Goal: Transaction & Acquisition: Subscribe to service/newsletter

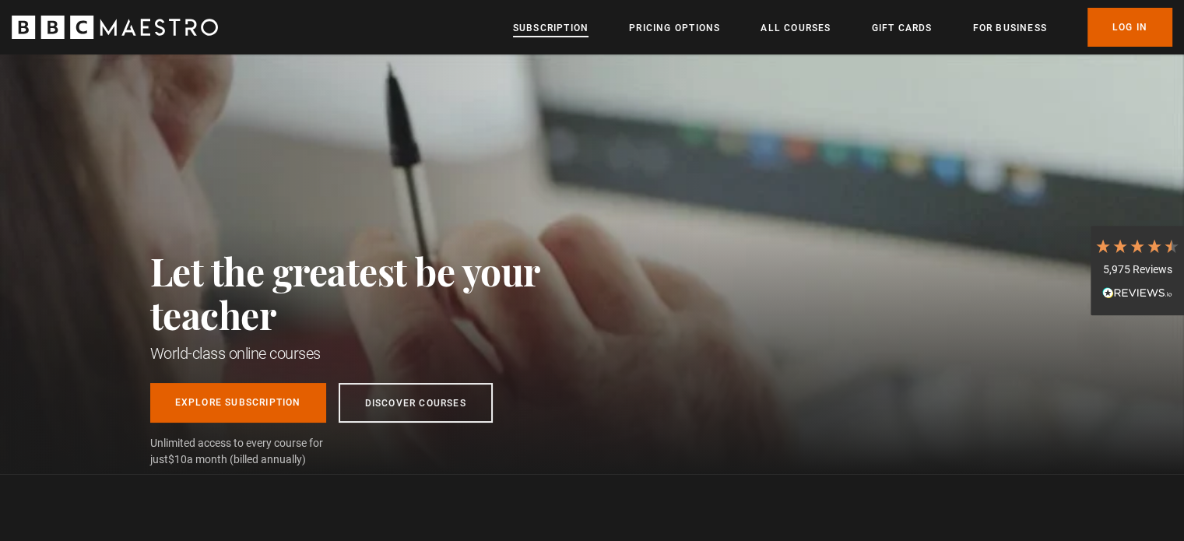
click at [561, 20] on link "Subscription" at bounding box center [551, 28] width 76 height 16
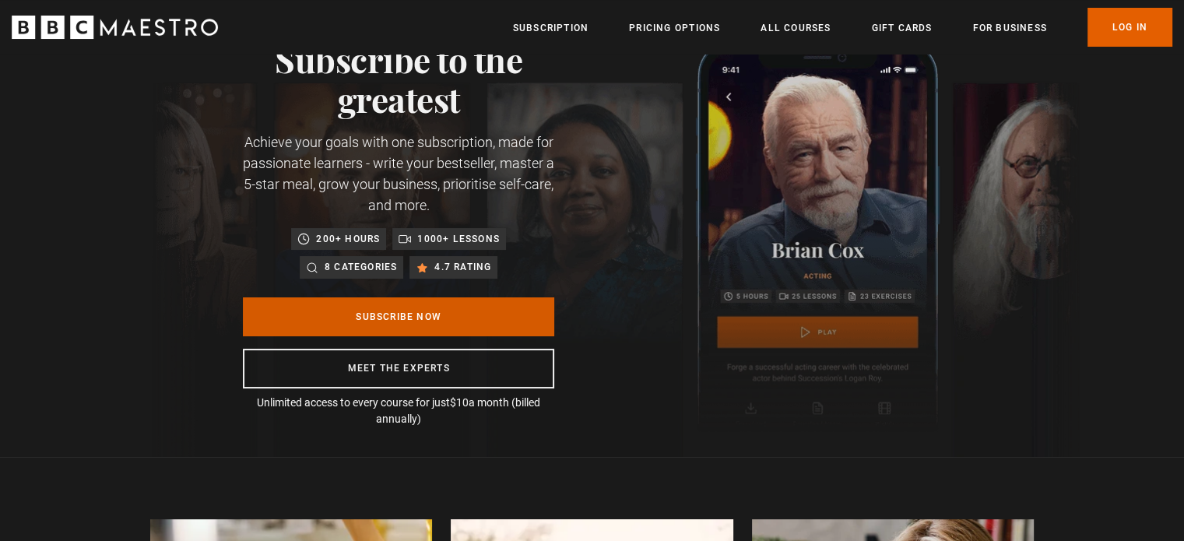
click at [385, 311] on link "Subscribe Now" at bounding box center [398, 316] width 311 height 39
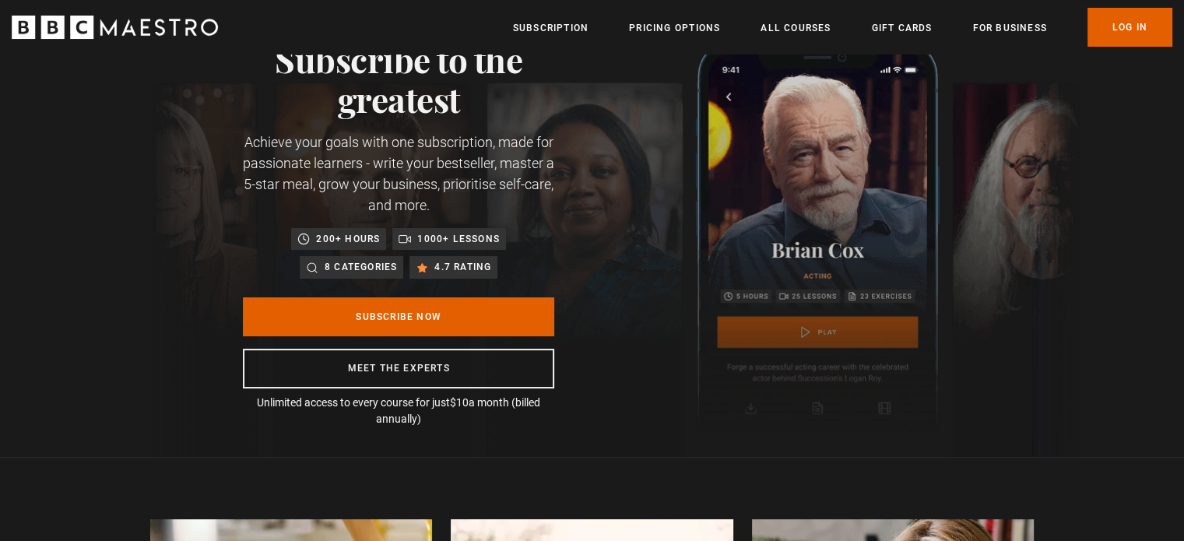
scroll to position [0, 203]
click at [657, 33] on link "Pricing Options" at bounding box center [674, 28] width 91 height 16
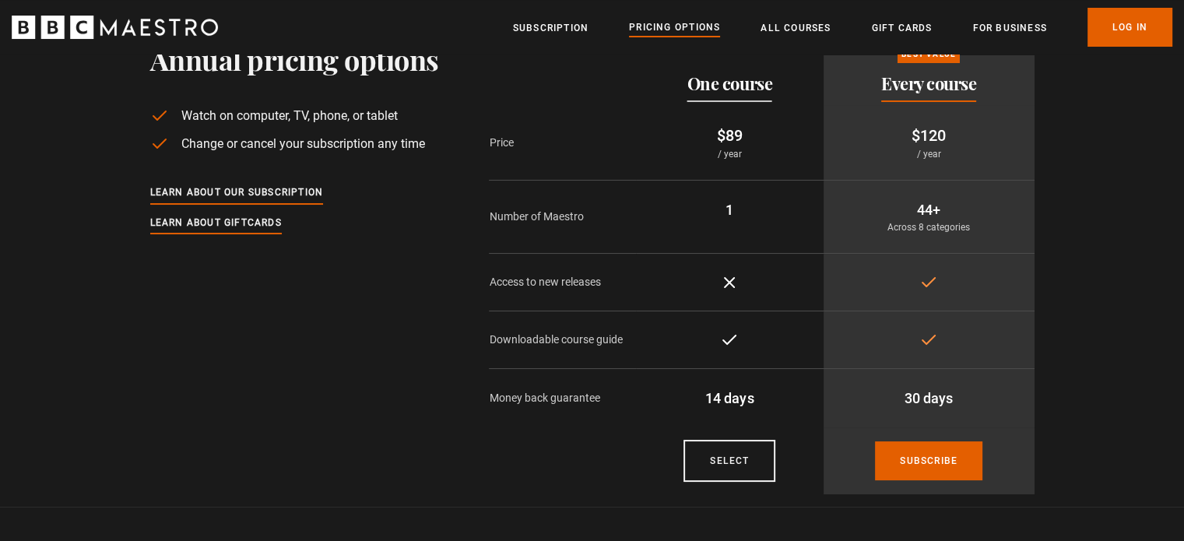
scroll to position [78, 0]
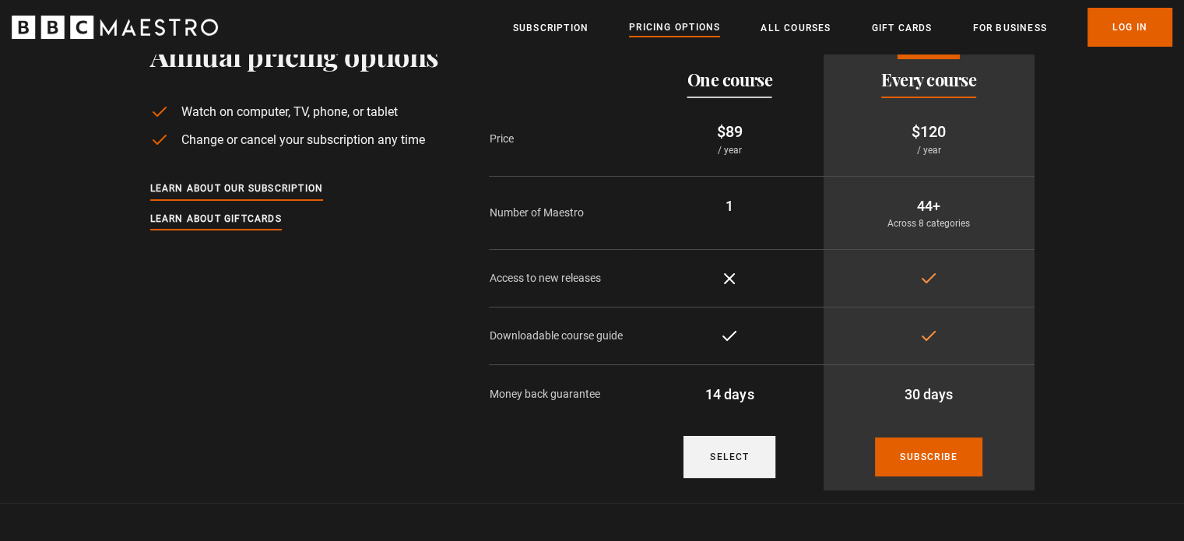
click at [701, 453] on link "Select" at bounding box center [730, 457] width 92 height 42
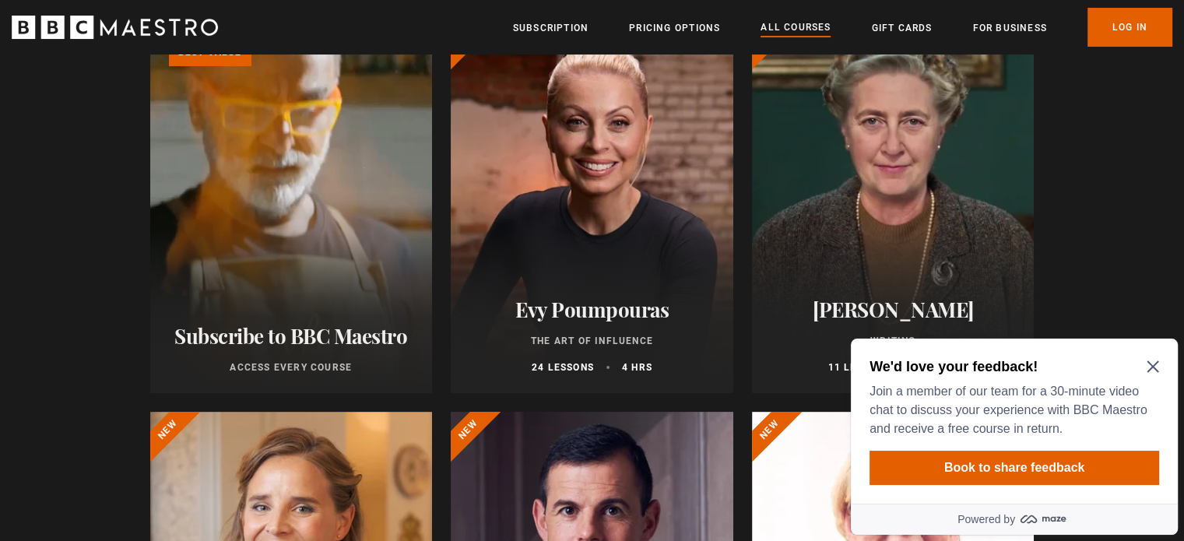
scroll to position [234, 0]
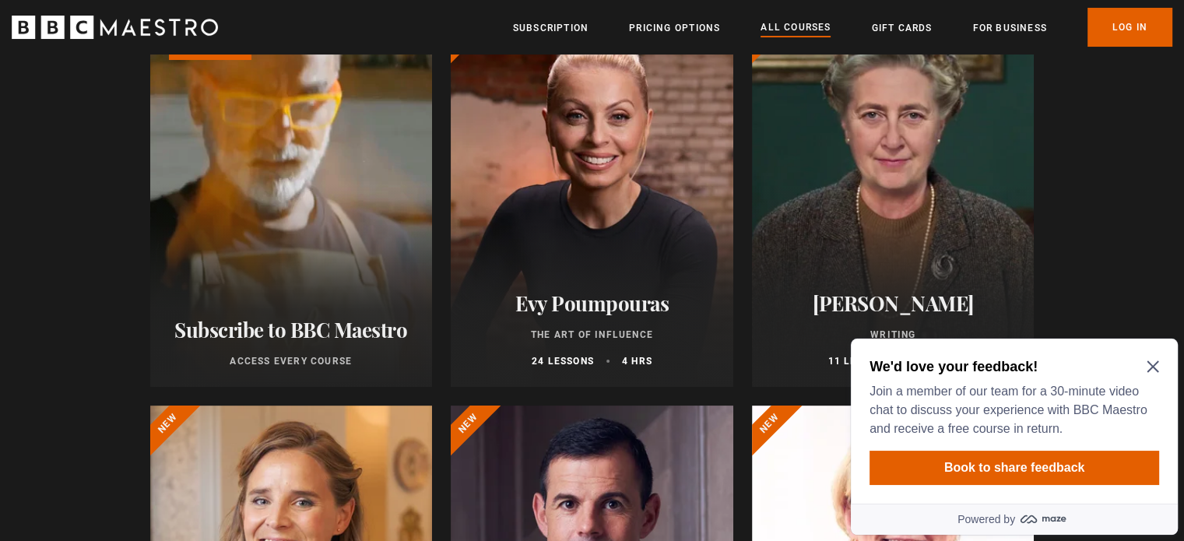
click at [1156, 363] on icon "Close Maze Prompt" at bounding box center [1153, 367] width 12 height 12
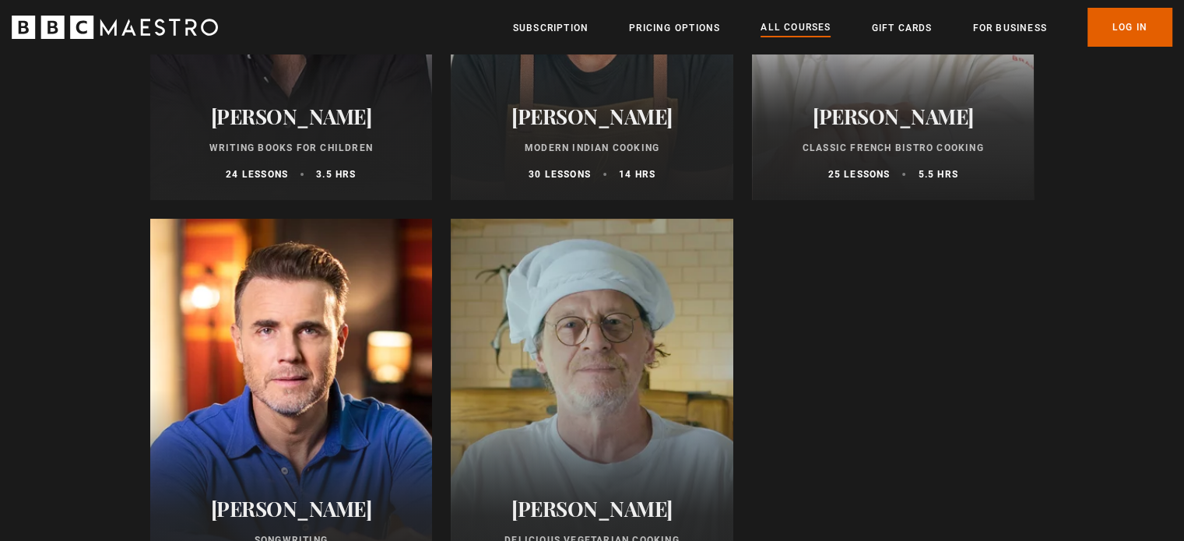
scroll to position [5996, 0]
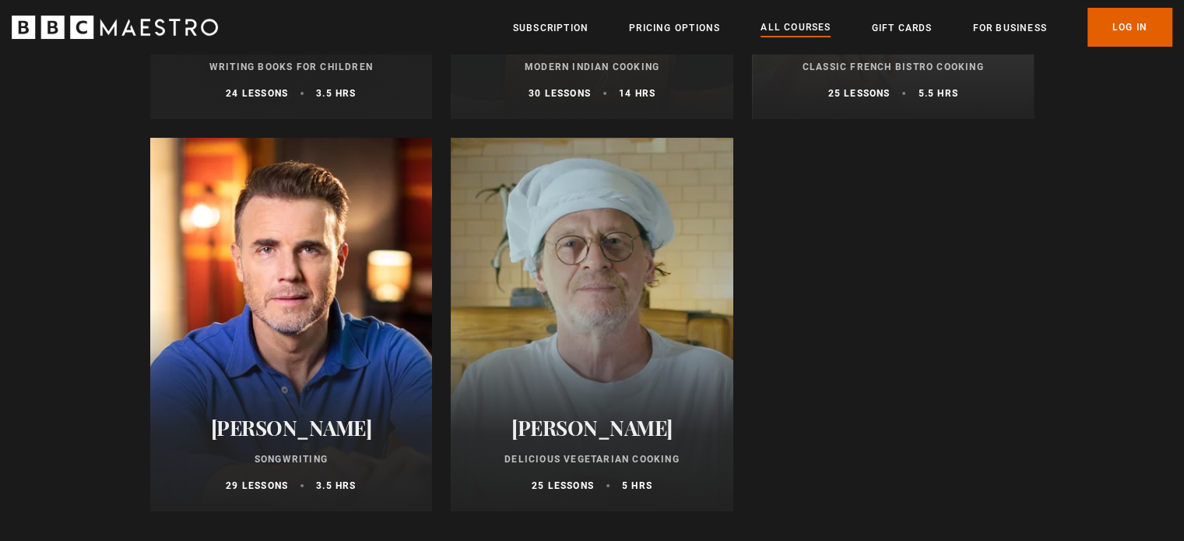
click at [649, 280] on div at bounding box center [592, 325] width 283 height 374
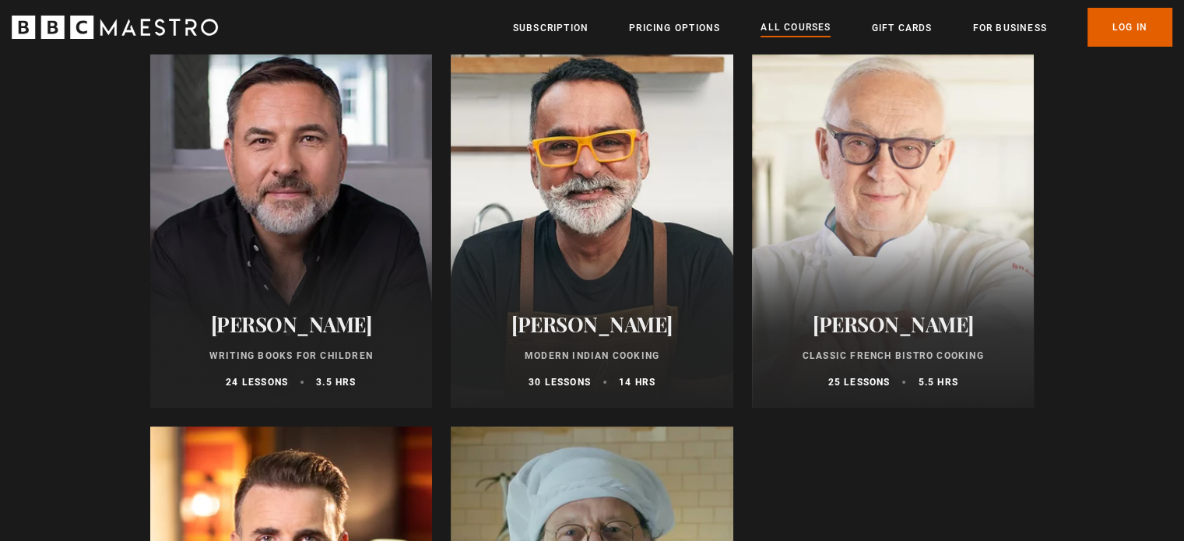
scroll to position [5684, 0]
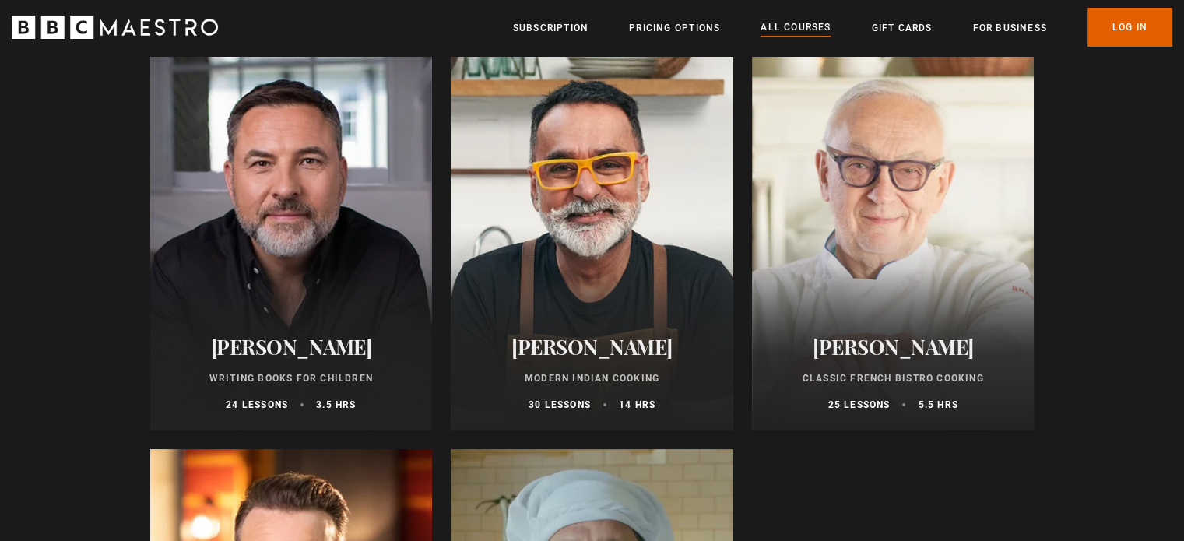
click at [571, 223] on div at bounding box center [592, 244] width 283 height 374
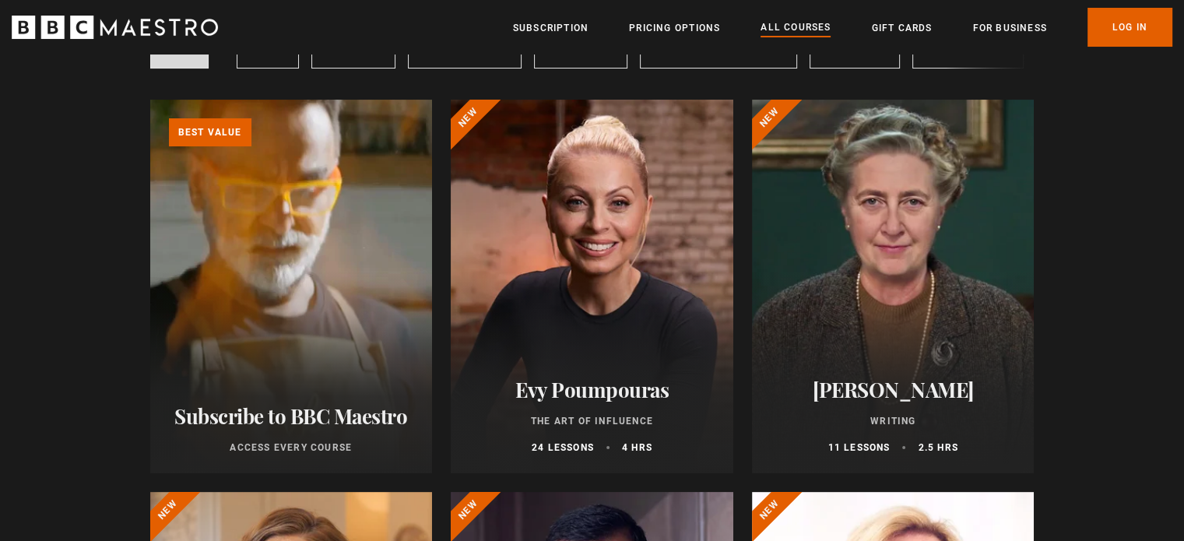
scroll to position [156, 0]
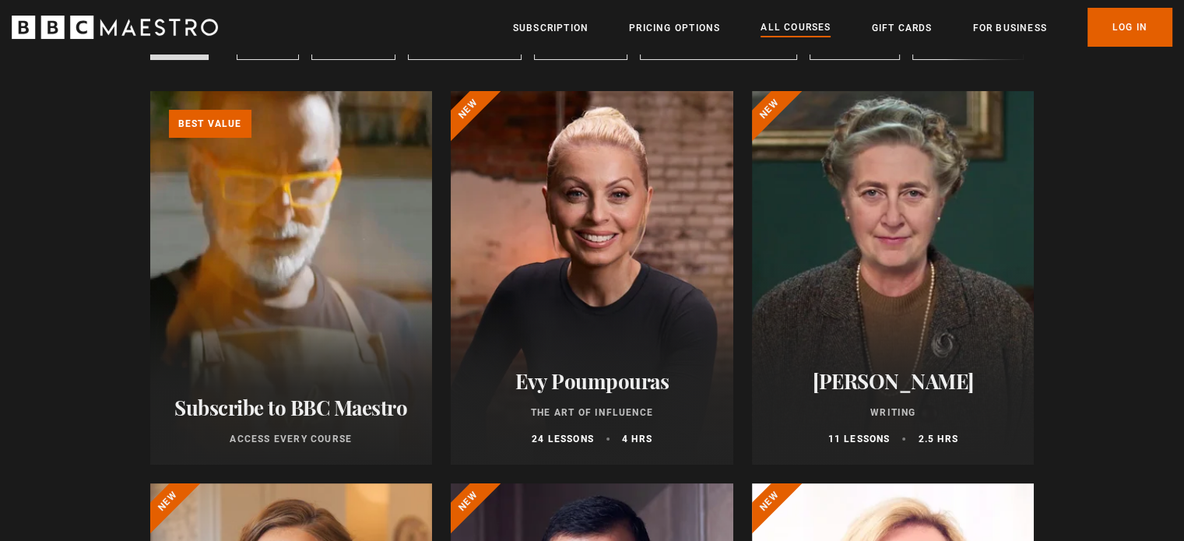
click at [630, 219] on div at bounding box center [592, 278] width 283 height 374
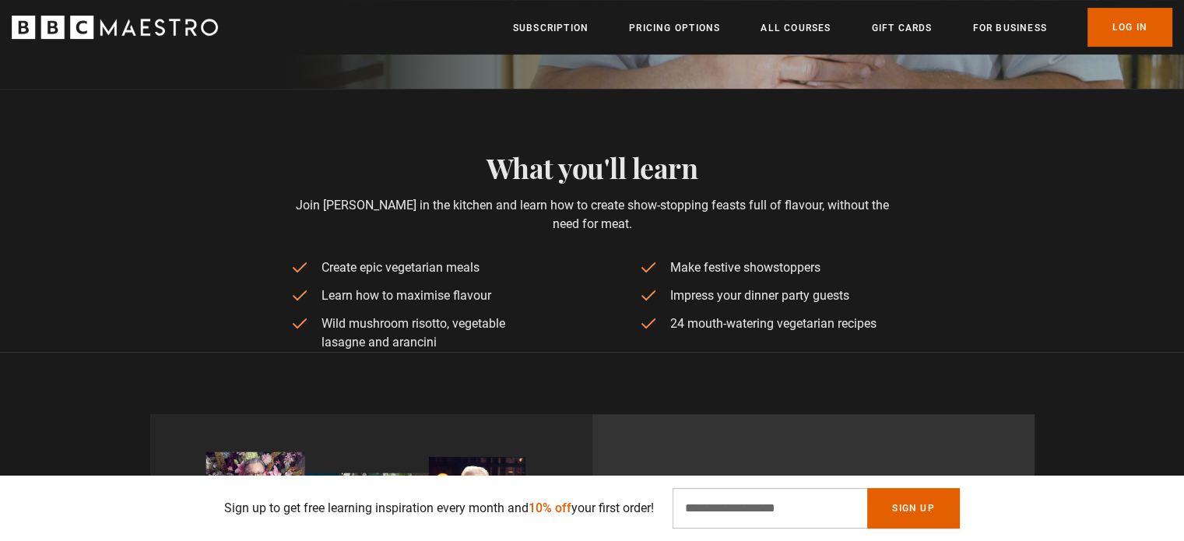
scroll to position [0, 203]
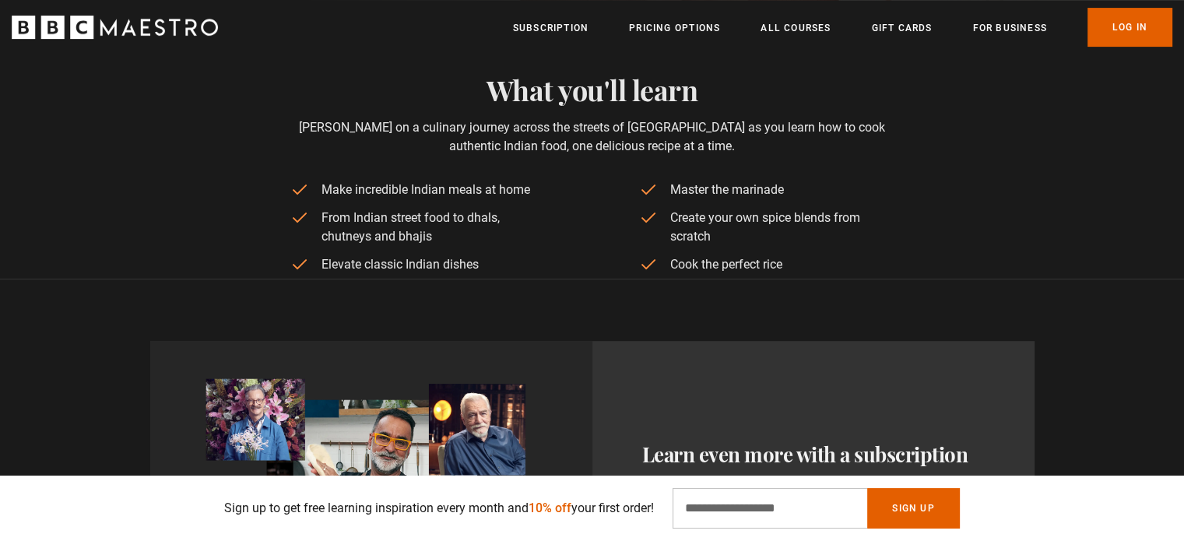
scroll to position [0, 203]
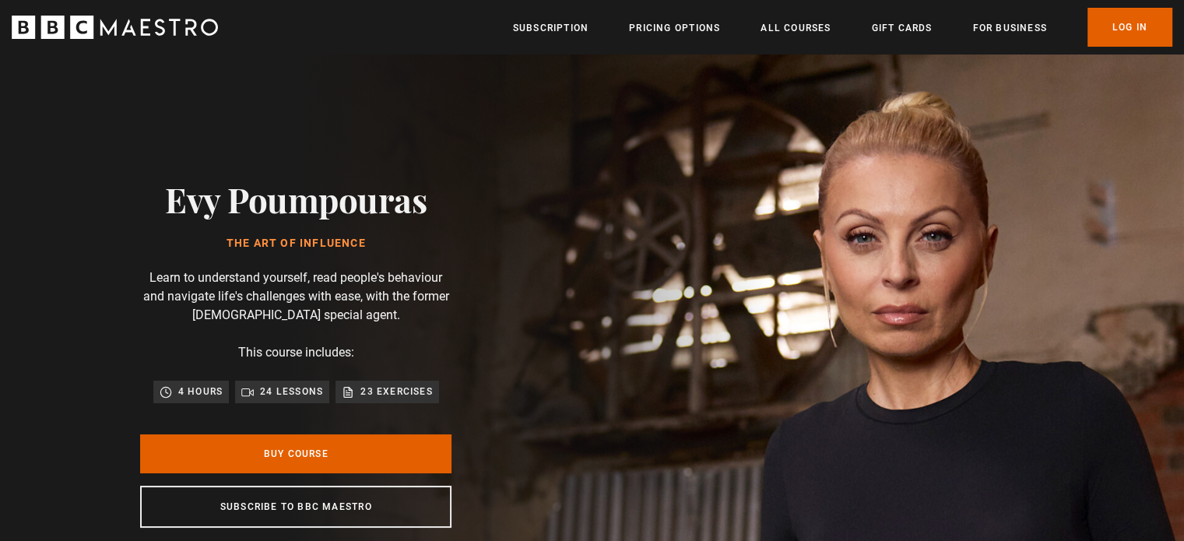
scroll to position [0, 611]
